Goal: Information Seeking & Learning: Find specific fact

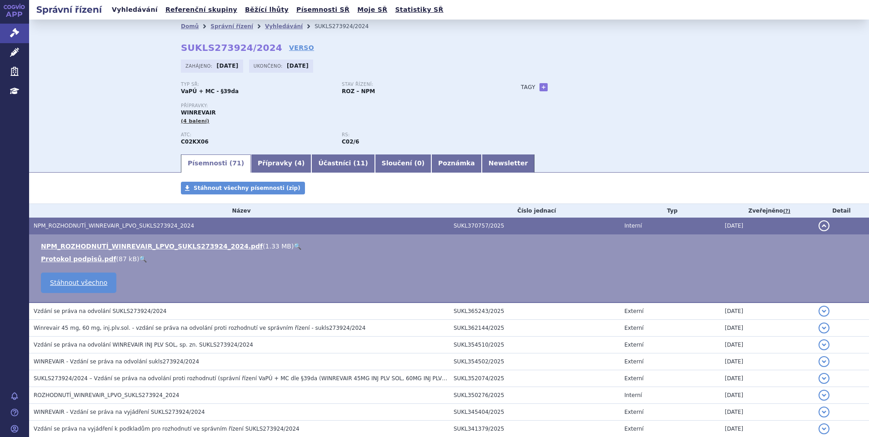
click at [136, 10] on link "Vyhledávání" at bounding box center [134, 10] width 51 height 12
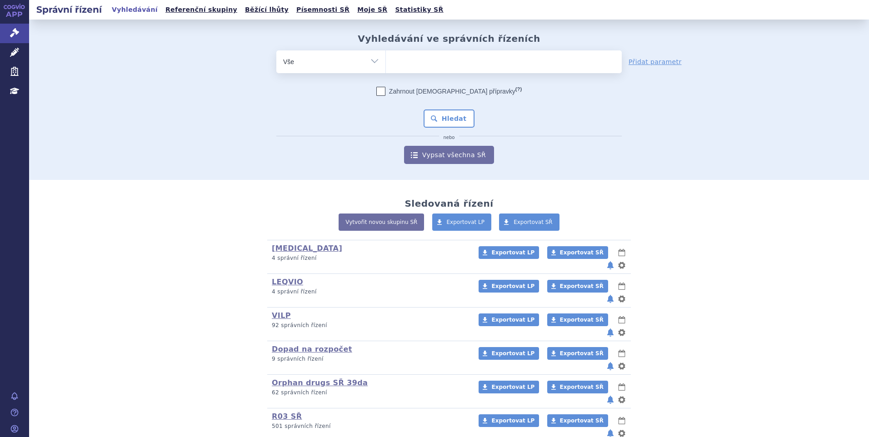
type input "SUKLS295576/2024"
select select "SUKLS295576/2024"
click at [437, 115] on button "Hledat" at bounding box center [449, 119] width 51 height 18
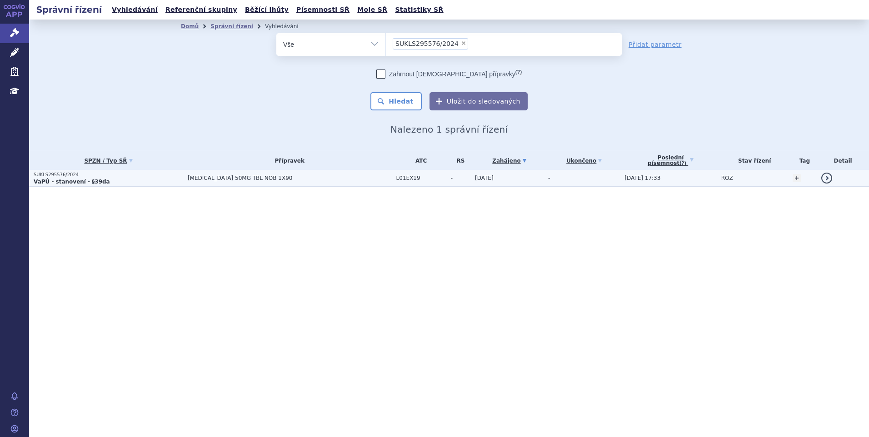
click at [107, 177] on p "SUKLS295576/2024" at bounding box center [109, 175] width 150 height 6
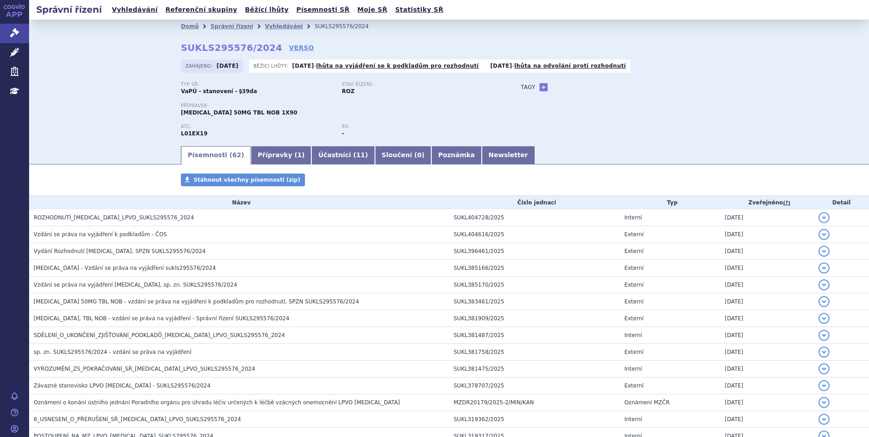
click at [116, 214] on h3 "ROZHODNUTÍ_QINLOCK_LPVO_SUKLS295576_2024" at bounding box center [242, 217] width 416 height 9
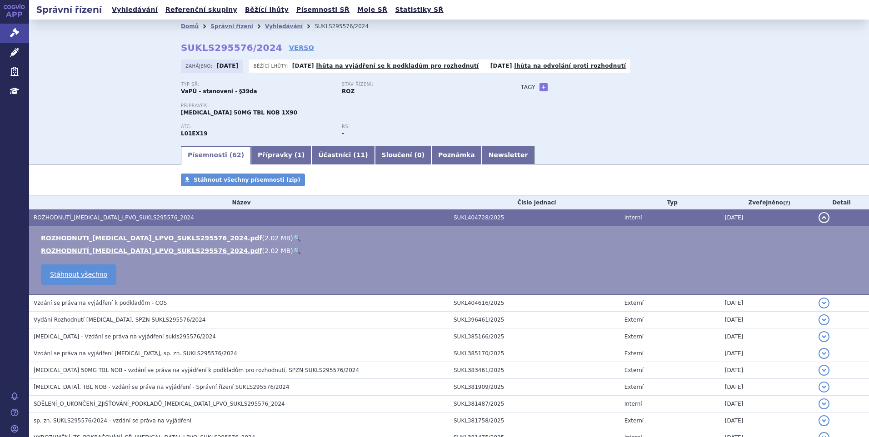
click at [293, 236] on link "🔍" at bounding box center [297, 238] width 8 height 7
click at [289, 48] on link "VERSO" at bounding box center [301, 47] width 25 height 9
click at [122, 6] on link "Vyhledávání" at bounding box center [134, 10] width 51 height 12
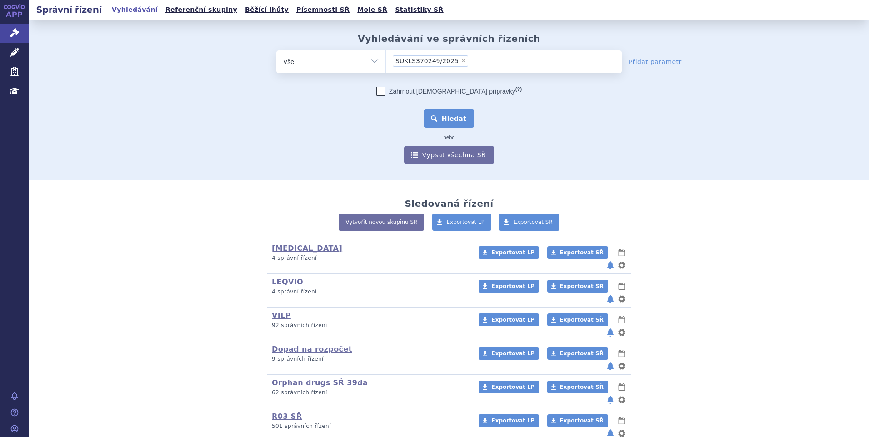
click at [450, 118] on button "Hledat" at bounding box center [449, 119] width 51 height 18
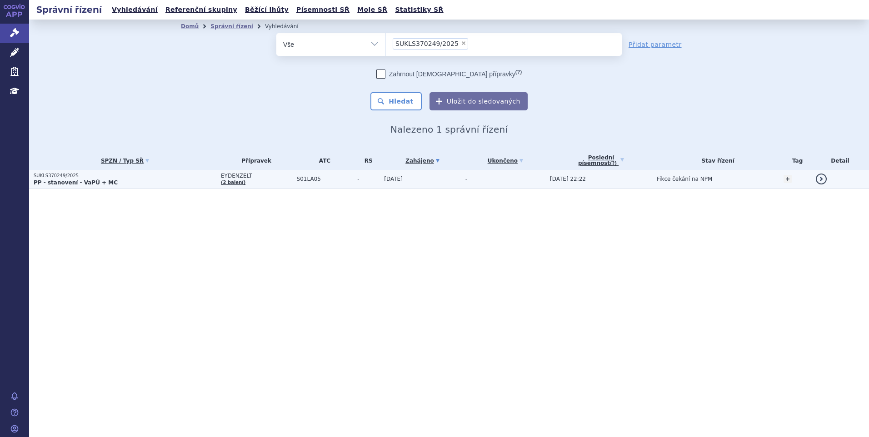
click at [101, 177] on p "SUKLS370249/2025" at bounding box center [125, 176] width 183 height 6
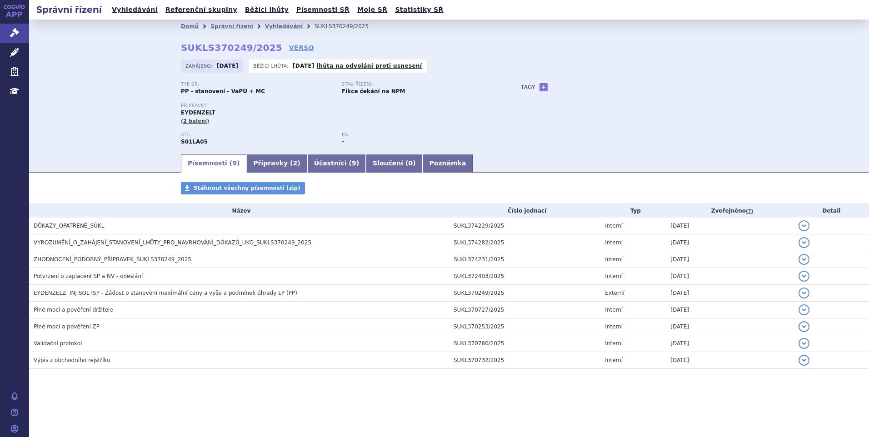
click at [283, 43] on div "Domů Správní řízení Vyhledávání SUKLS370249/2025 SUKLS370249/2025 VERSO [GEOGRA…" at bounding box center [449, 93] width 573 height 120
click at [289, 47] on link "VERSO" at bounding box center [301, 47] width 25 height 9
click at [423, 167] on link "Poznámka" at bounding box center [448, 164] width 50 height 18
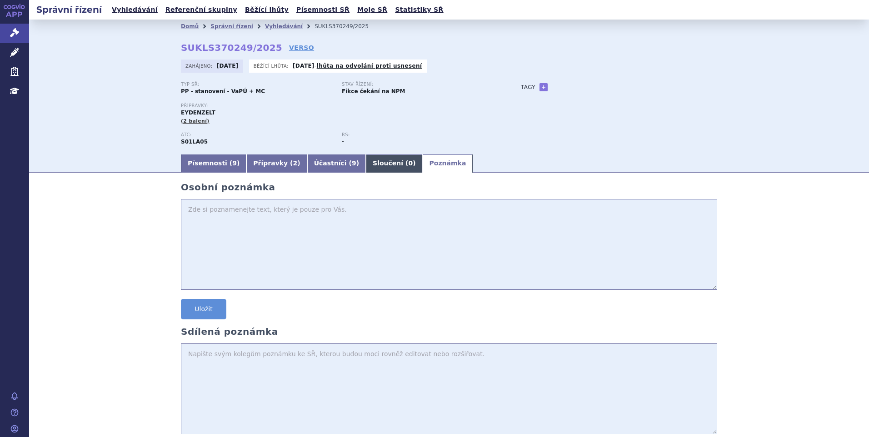
drag, startPoint x: 370, startPoint y: 165, endPoint x: 361, endPoint y: 165, distance: 8.6
click at [369, 165] on link "Sloučení ( 0 )" at bounding box center [394, 164] width 56 height 18
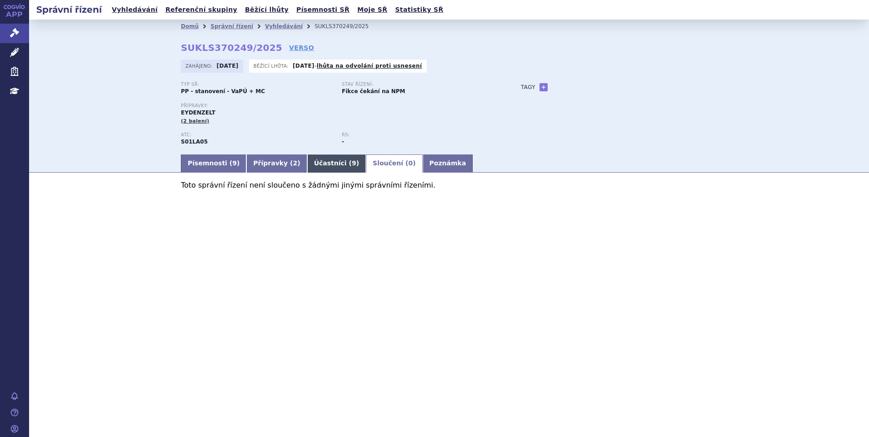
click at [314, 161] on link "Účastníci ( 9 )" at bounding box center [336, 164] width 59 height 18
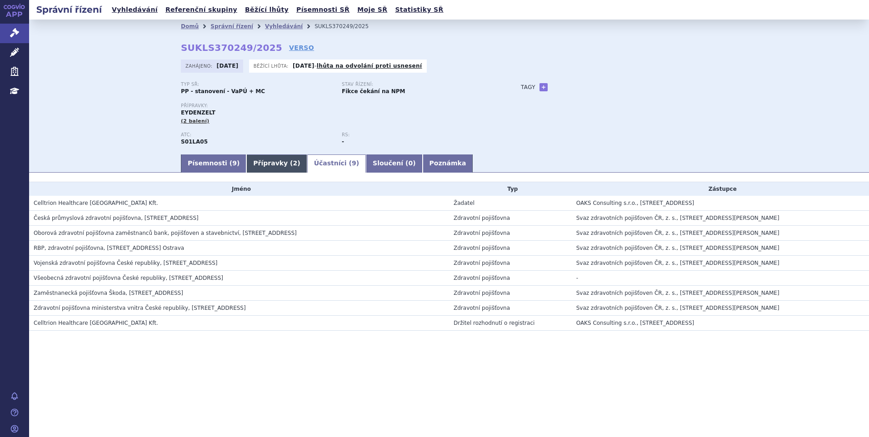
click at [262, 163] on link "Přípravky ( 2 )" at bounding box center [276, 164] width 60 height 18
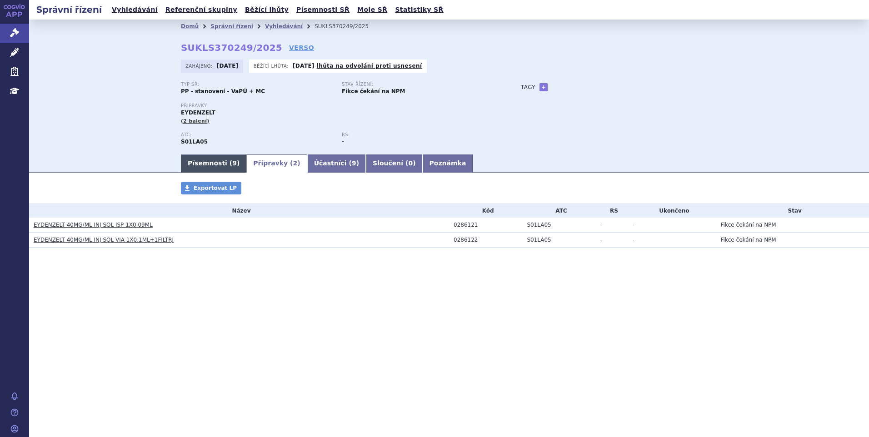
click at [193, 161] on link "Písemnosti ( 9 )" at bounding box center [213, 164] width 65 height 18
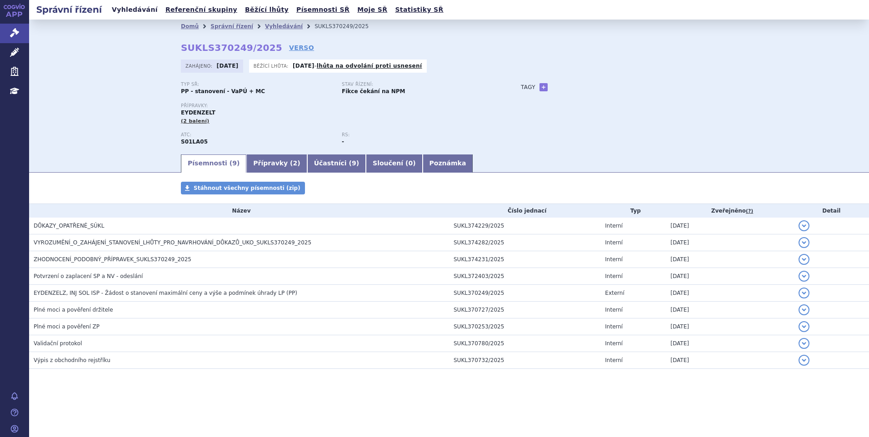
click at [127, 8] on link "Vyhledávání" at bounding box center [134, 10] width 51 height 12
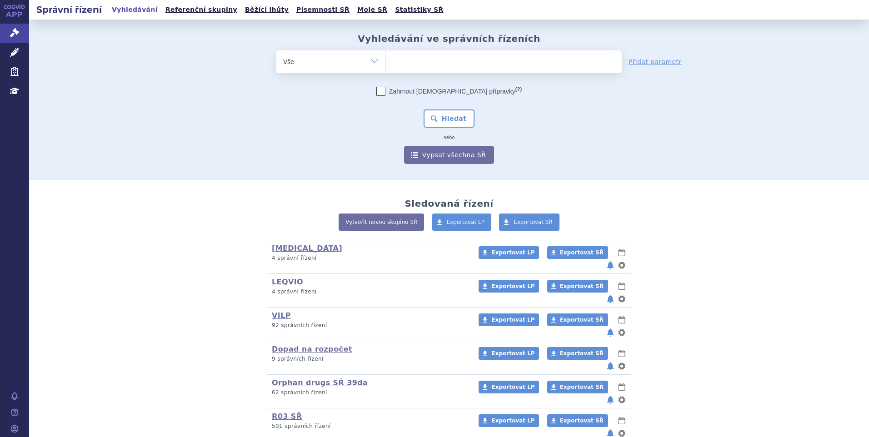
click at [406, 57] on ul at bounding box center [504, 59] width 236 height 19
click at [386, 57] on select at bounding box center [386, 61] width 0 height 23
paste input "SUKLS370249/2025"
type input "SUKLS370249/2025"
select select "SUKLS370249/2025"
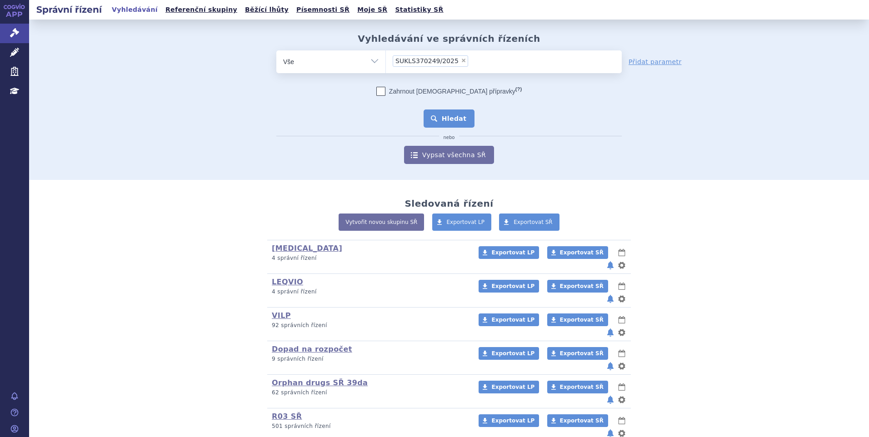
click at [433, 118] on button "Hledat" at bounding box center [449, 119] width 51 height 18
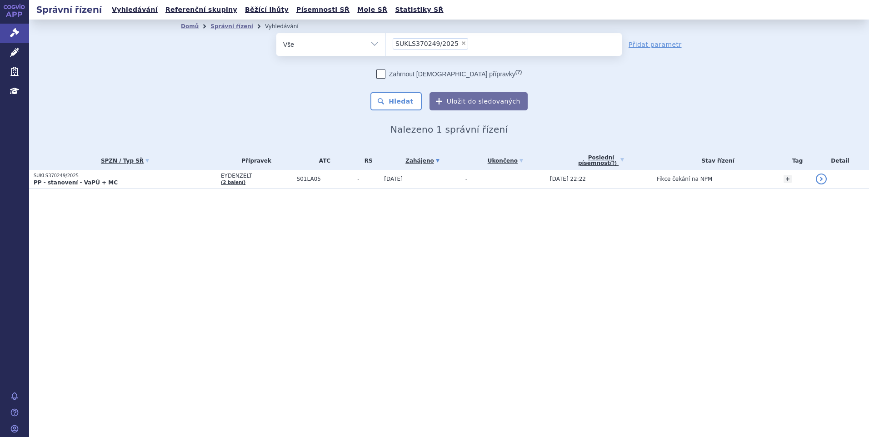
click at [461, 43] on span "×" at bounding box center [463, 42] width 5 height 5
click at [386, 43] on select "SUKLS370249/2025" at bounding box center [386, 44] width 0 height 23
select select
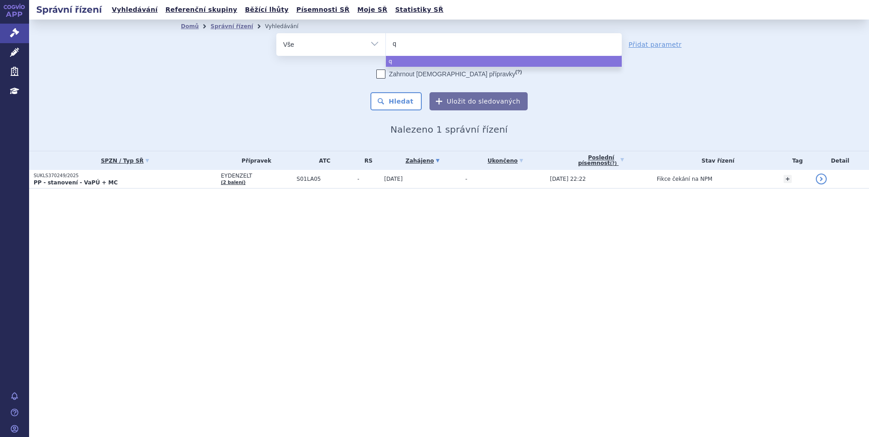
type input "qa"
type input "qal"
type input "qalso"
type input "qalsod"
type input "qalsody"
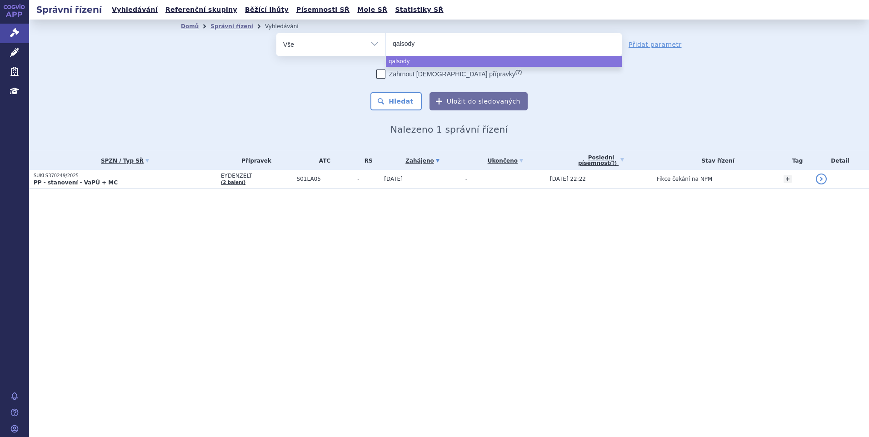
select select "qalsody"
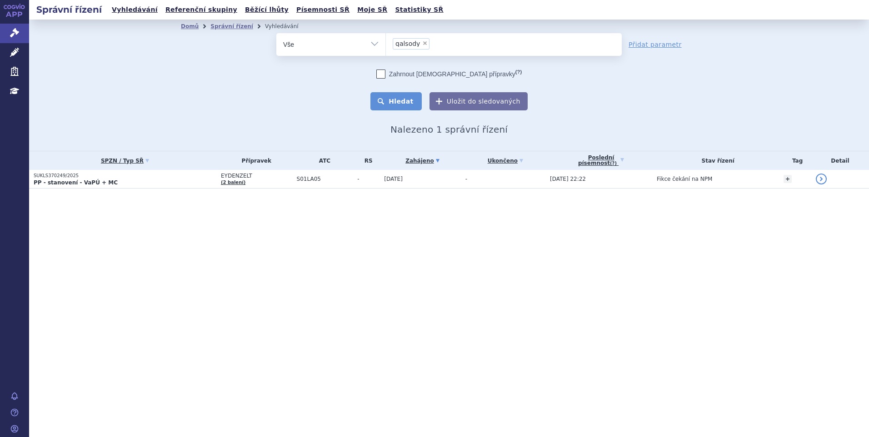
click at [401, 100] on button "Hledat" at bounding box center [396, 101] width 51 height 18
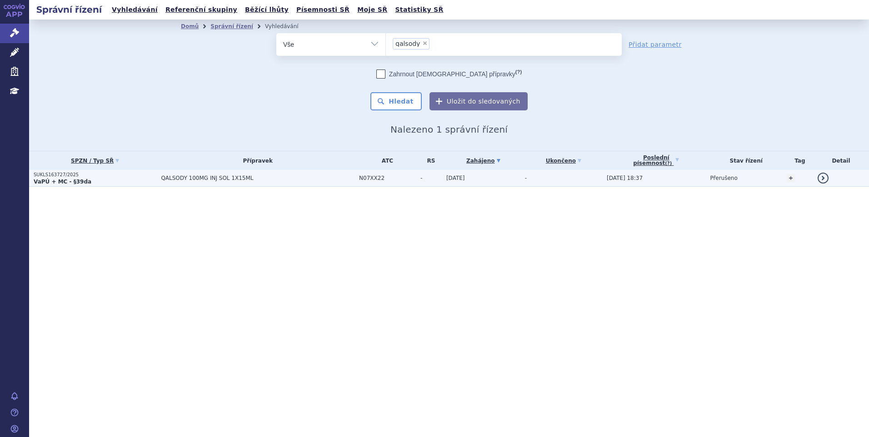
click at [134, 178] on p "VaPÚ + MC - §39da" at bounding box center [95, 181] width 123 height 7
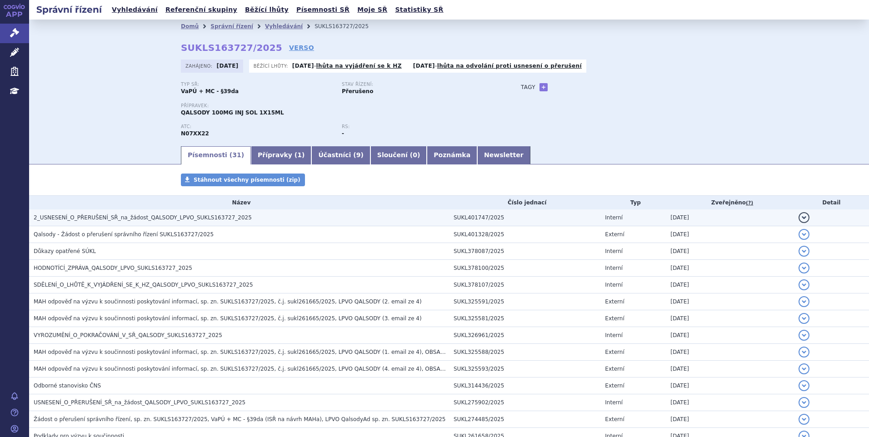
click at [191, 224] on td "2_USNESENÍ_O_PŘERUŠENÍ_SŘ_na_žádost_QALSODY_LPVO_SUKLS163727_2025" at bounding box center [239, 218] width 420 height 17
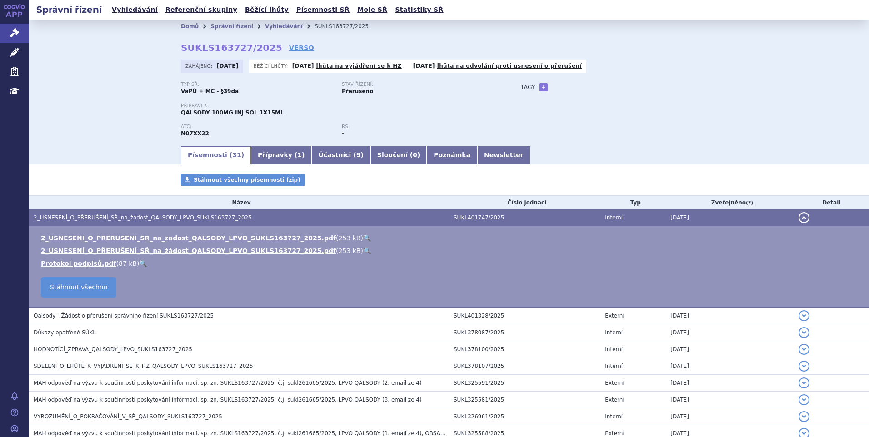
click at [363, 236] on link "🔍" at bounding box center [367, 238] width 8 height 7
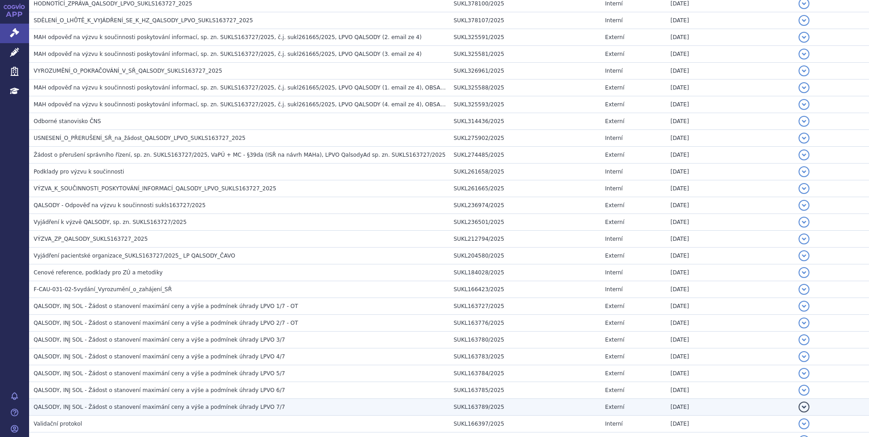
scroll to position [430, 0]
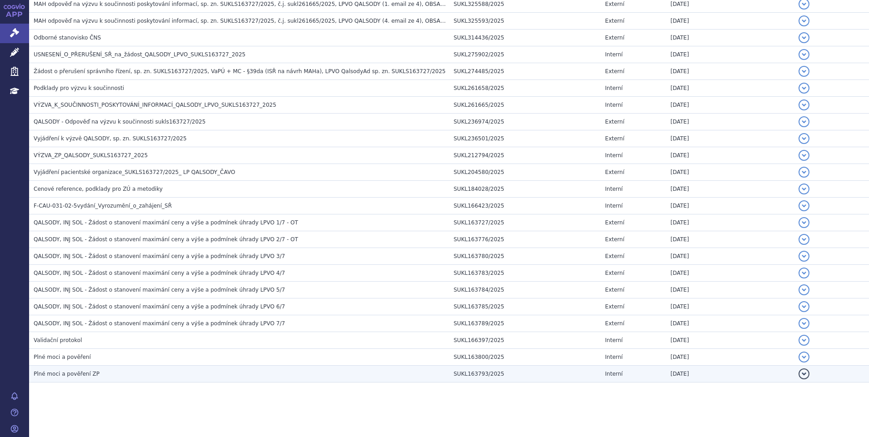
click at [107, 375] on h3 "Plné moci a pověření ZP" at bounding box center [242, 374] width 416 height 9
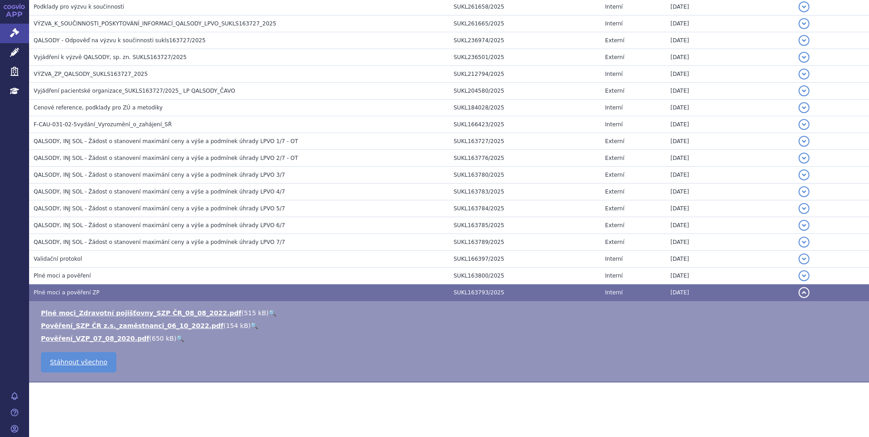
click at [269, 311] on link "🔍" at bounding box center [273, 313] width 8 height 7
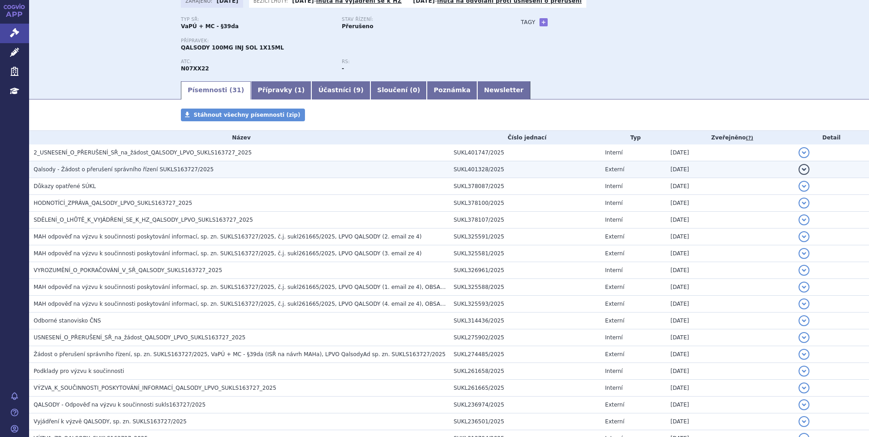
scroll to position [0, 0]
